Goal: Task Accomplishment & Management: Complete application form

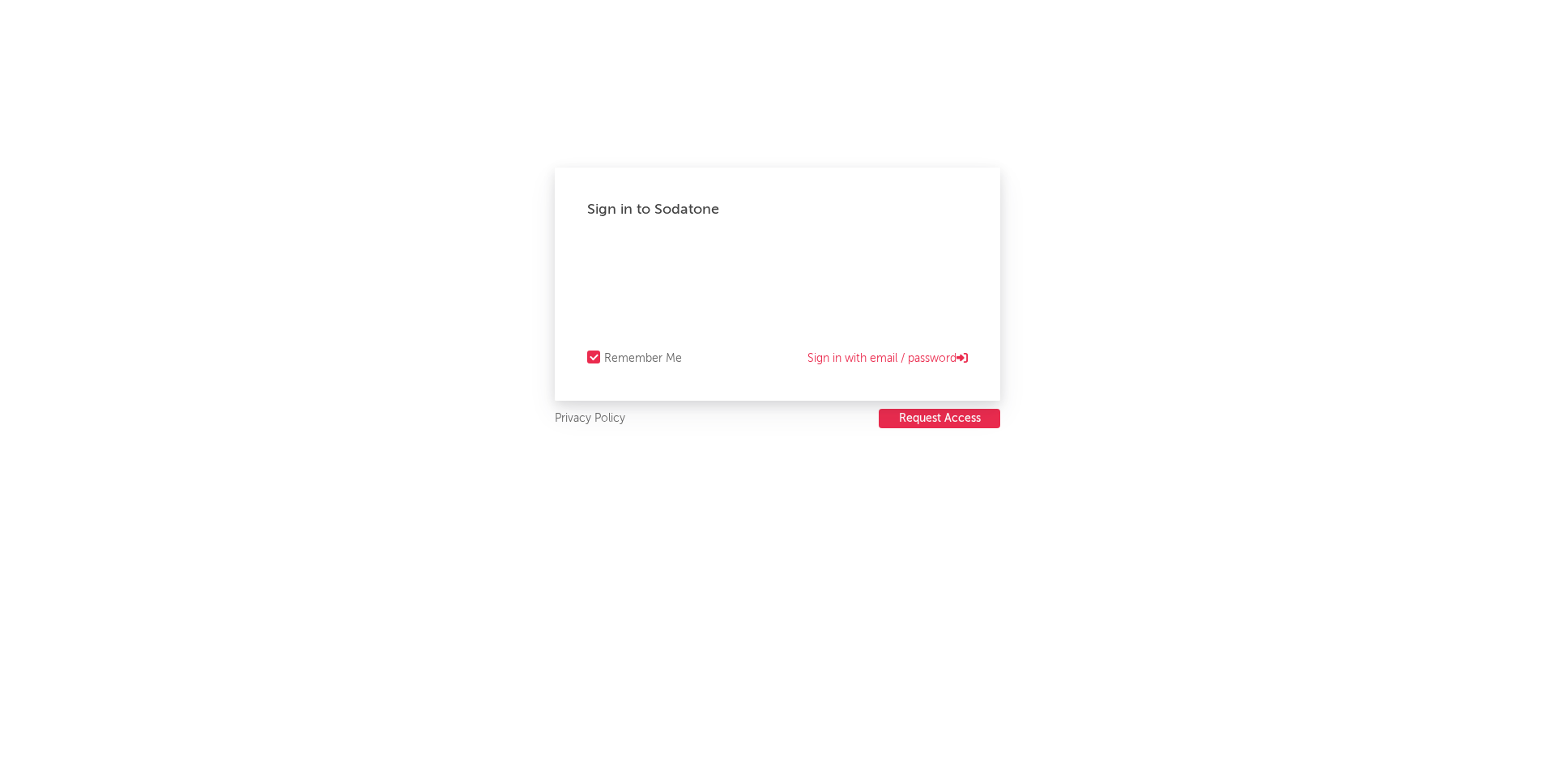
select select "other"
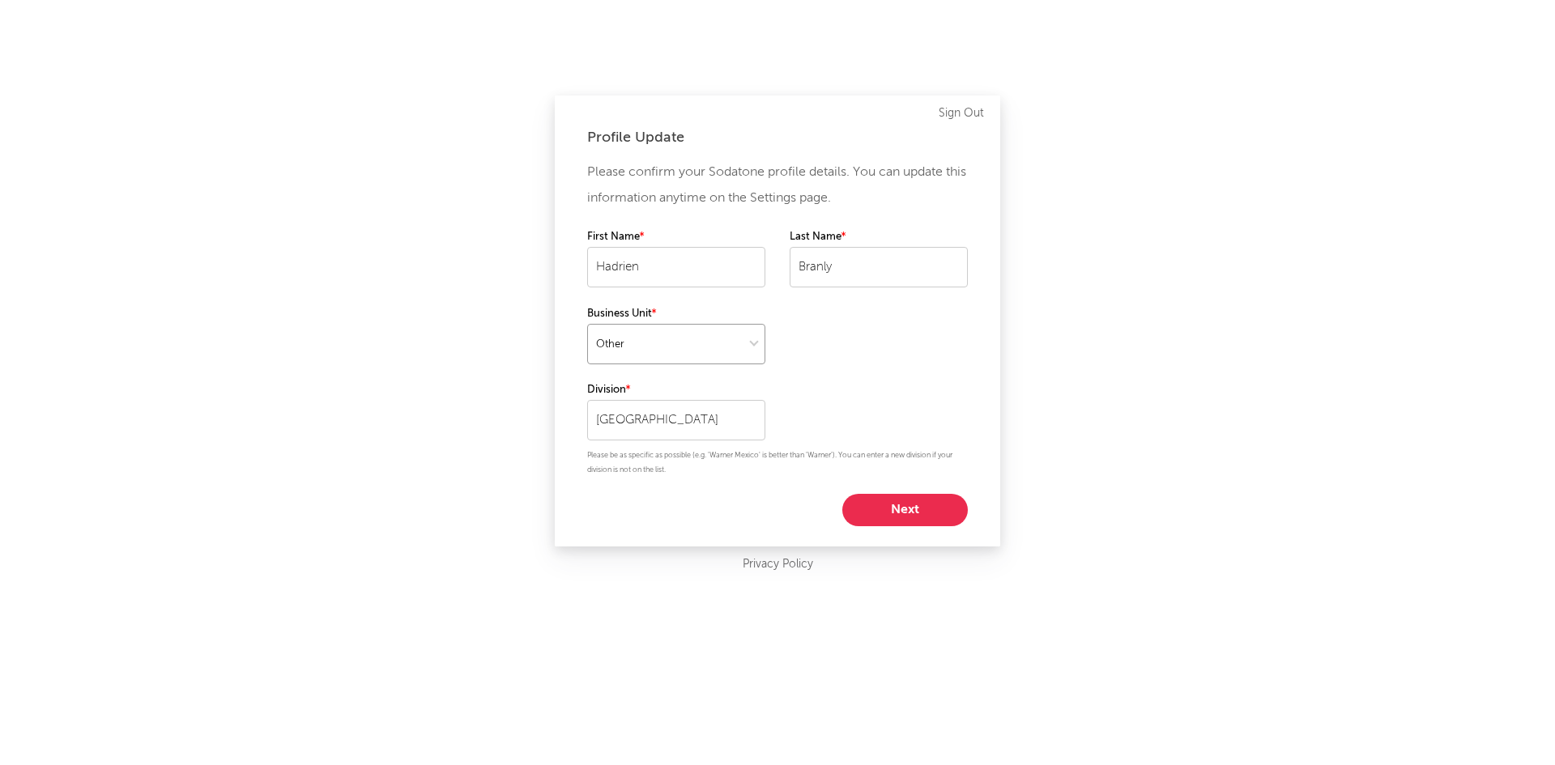
click at [743, 343] on select at bounding box center [676, 344] width 178 height 40
click at [587, 324] on select at bounding box center [676, 344] width 178 height 40
click at [905, 511] on button "Next" at bounding box center [905, 510] width 126 height 32
select select "other"
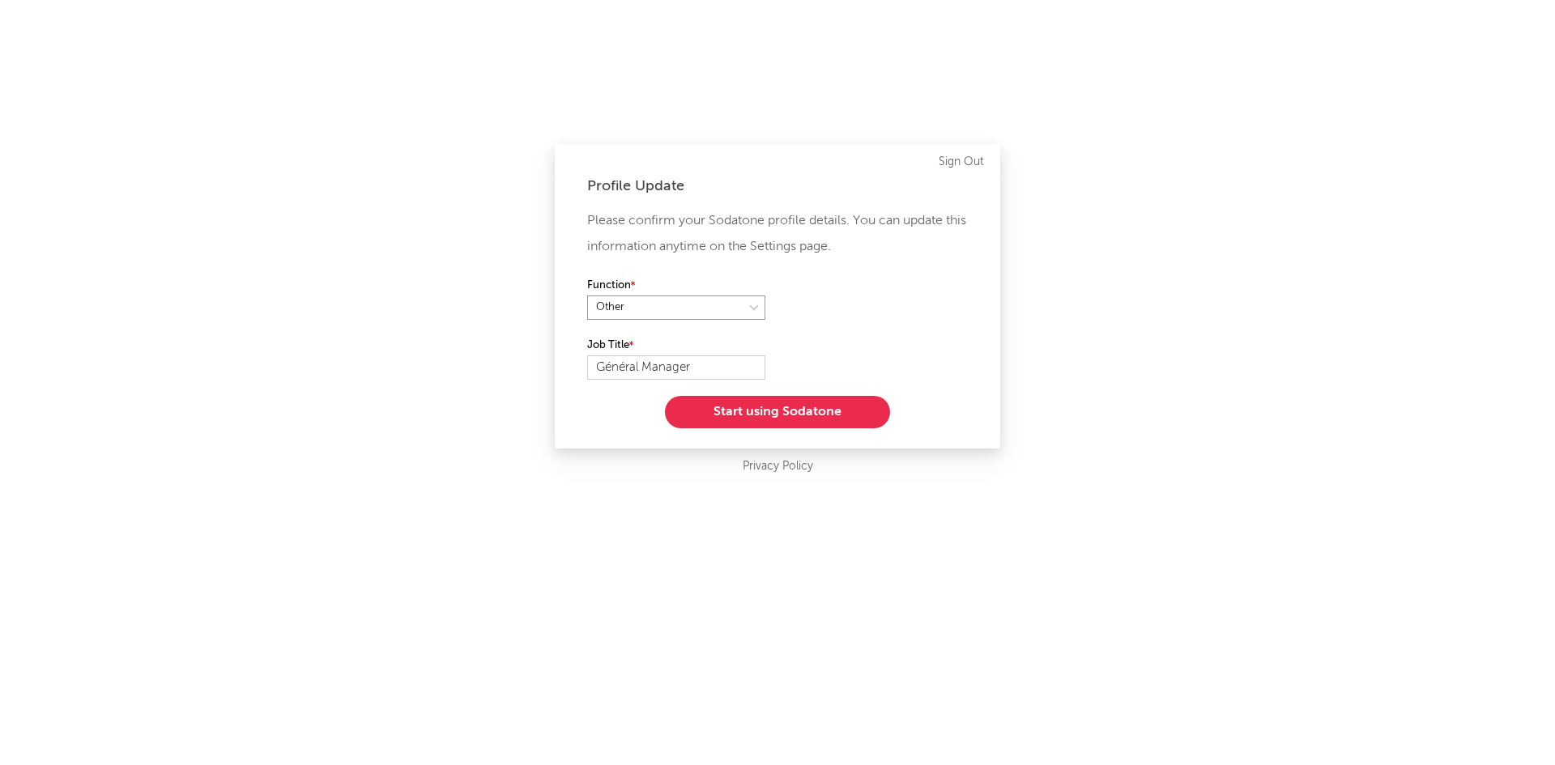
click at [741, 309] on select at bounding box center [676, 308] width 178 height 24
click at [894, 320] on div "Function" at bounding box center [777, 306] width 381 height 60
click at [790, 418] on button "Start using Sodatone" at bounding box center [777, 412] width 225 height 32
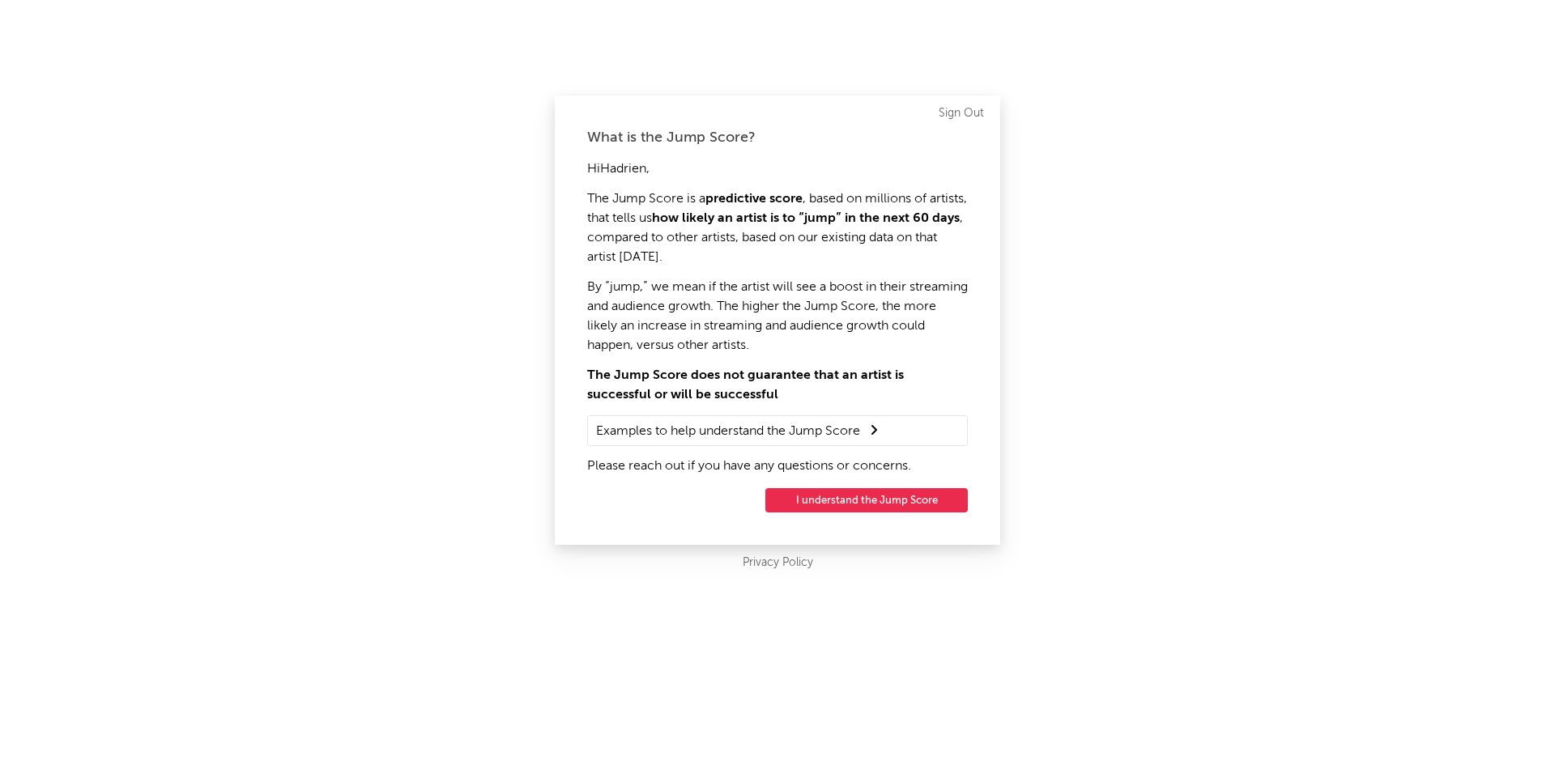
click at [883, 496] on button "I understand the Jump Score" at bounding box center [866, 500] width 202 height 24
